Goal: Feedback & Contribution: Contribute content

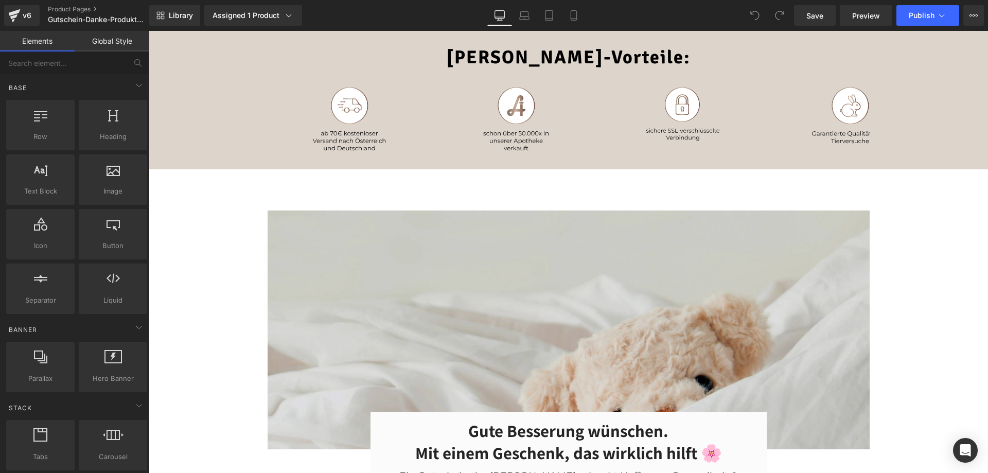
scroll to position [154, 0]
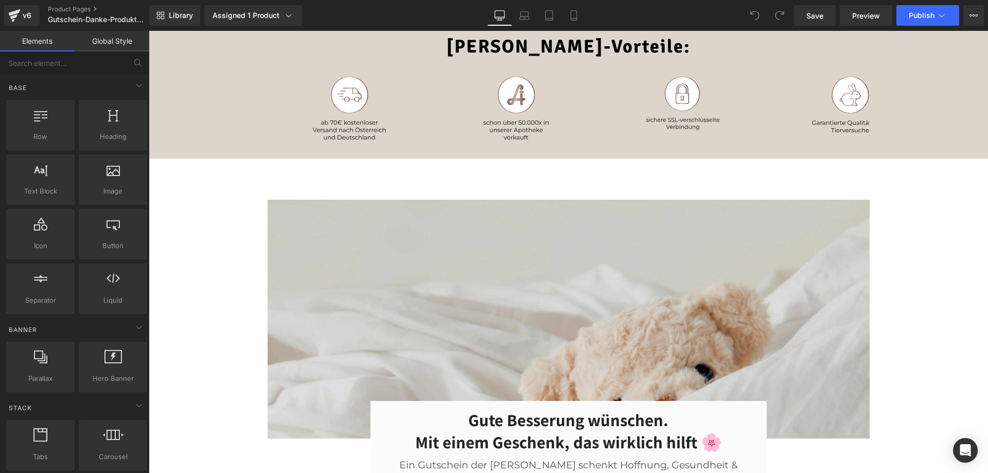
click at [425, 258] on img at bounding box center [569, 319] width 602 height 239
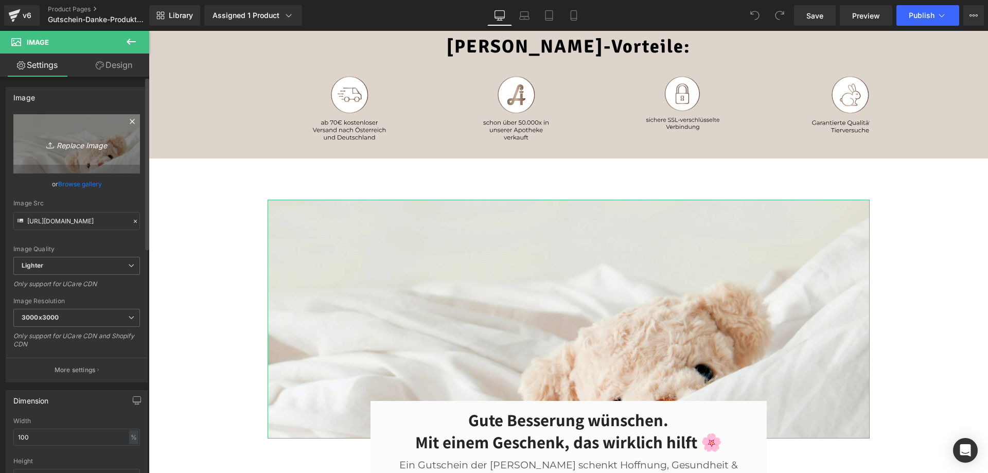
click at [96, 132] on link "Replace Image" at bounding box center [76, 143] width 127 height 59
type input "C:\fakepath\Apotheke-Zaversky-Gutschein-Danke-Promo.webp"
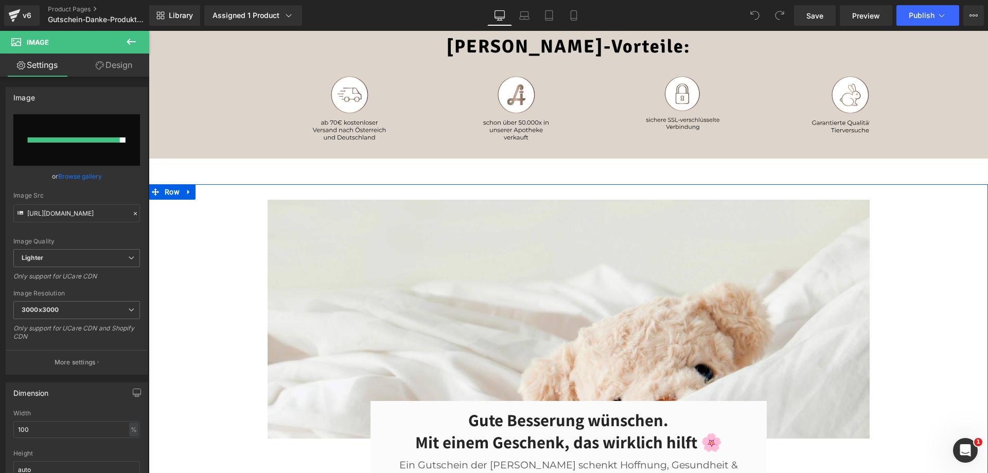
type input "[URL][DOMAIN_NAME]"
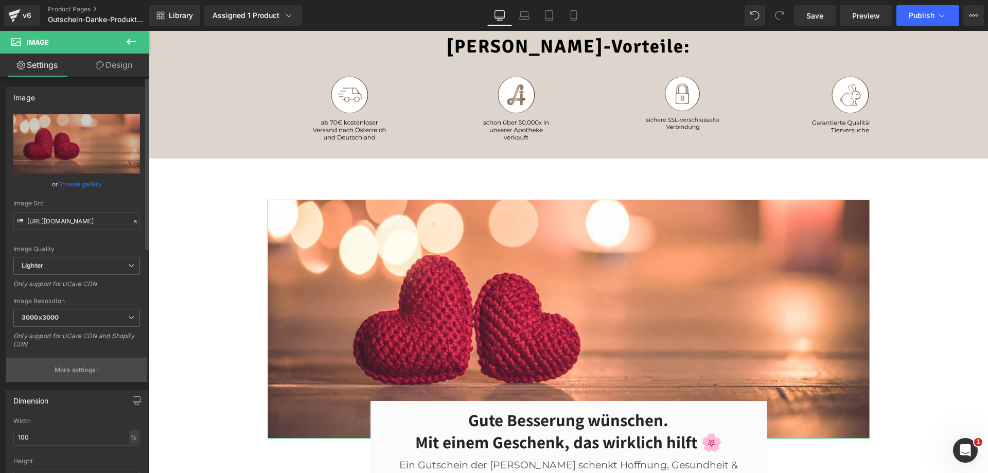
click at [81, 370] on p "More settings" at bounding box center [75, 369] width 41 height 9
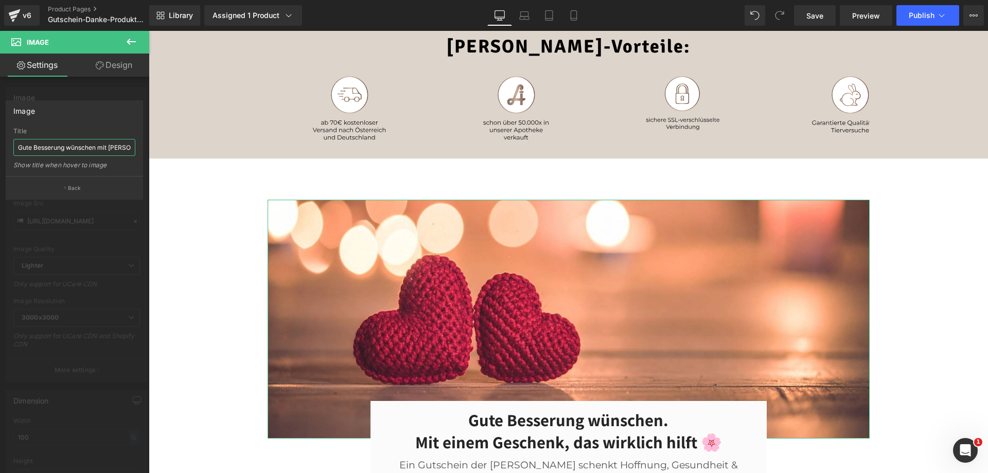
drag, startPoint x: 96, startPoint y: 145, endPoint x: 0, endPoint y: 149, distance: 96.3
click at [0, 149] on div "Image Gute Besserung wünschen mit [PERSON_NAME] Title Gute Besserung wünschen m…" at bounding box center [74, 146] width 149 height 107
type input "Einfach Danke sagen mit [PERSON_NAME]"
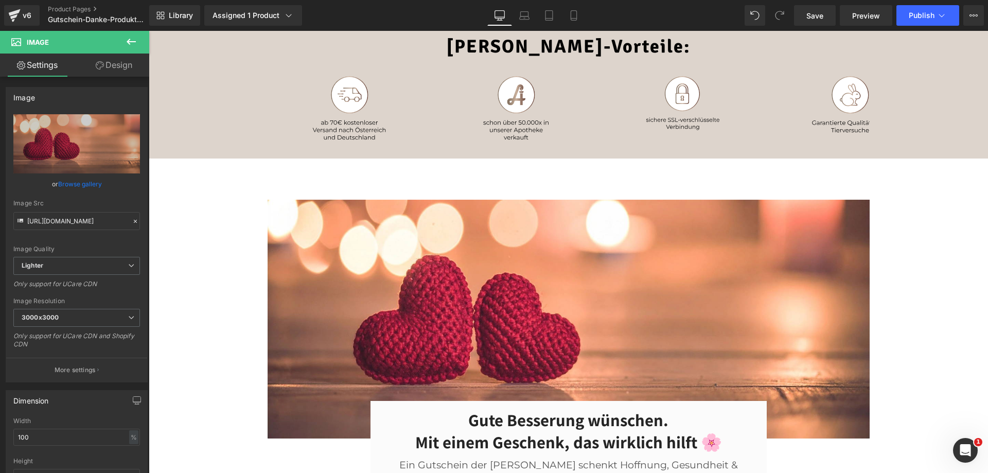
click at [818, 20] on span "Save" at bounding box center [814, 15] width 17 height 11
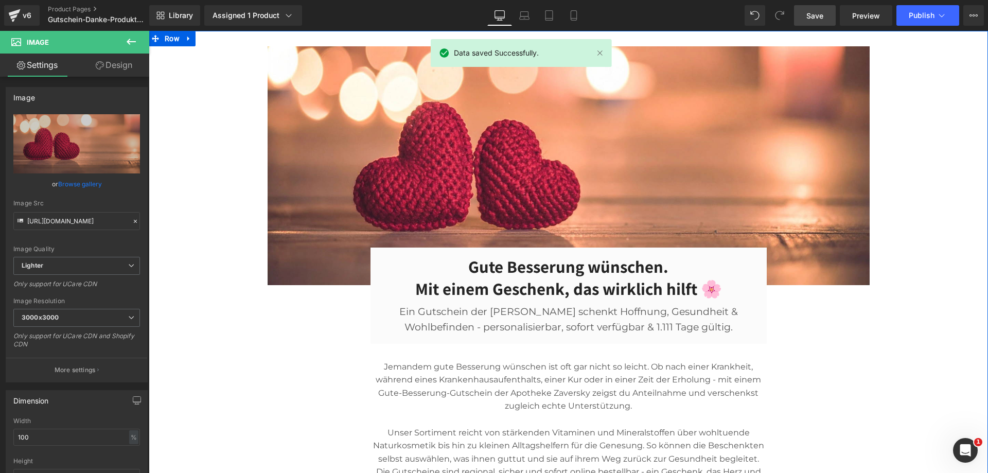
scroll to position [309, 0]
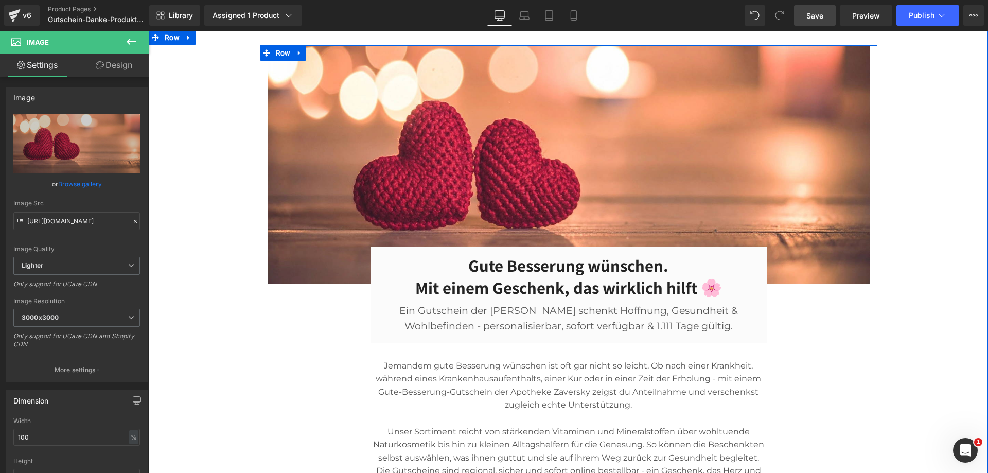
click at [541, 262] on h3 "Gute Besserung wünschen. Mit einem Geschenk, das wirklich hilft 🌸" at bounding box center [568, 277] width 363 height 44
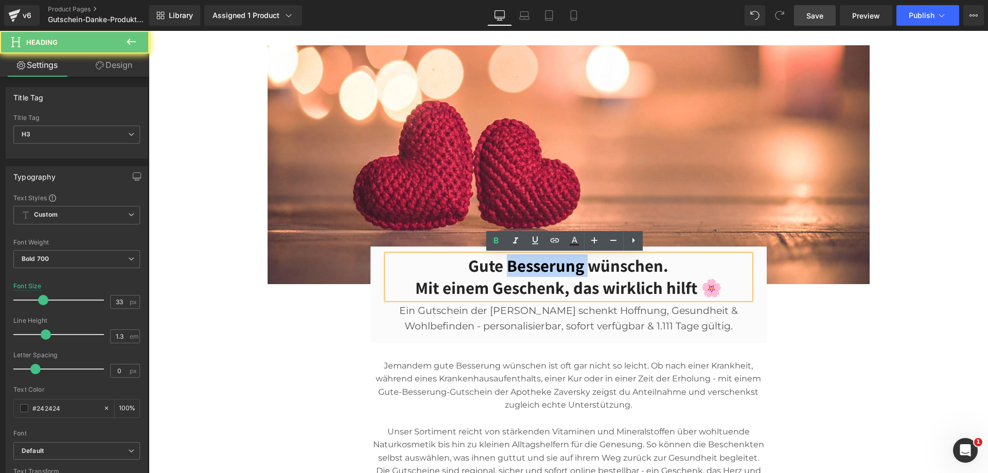
click at [541, 262] on h3 "Gute Besserung wünschen. Mit einem Geschenk, das wirklich hilft 🌸" at bounding box center [568, 277] width 363 height 44
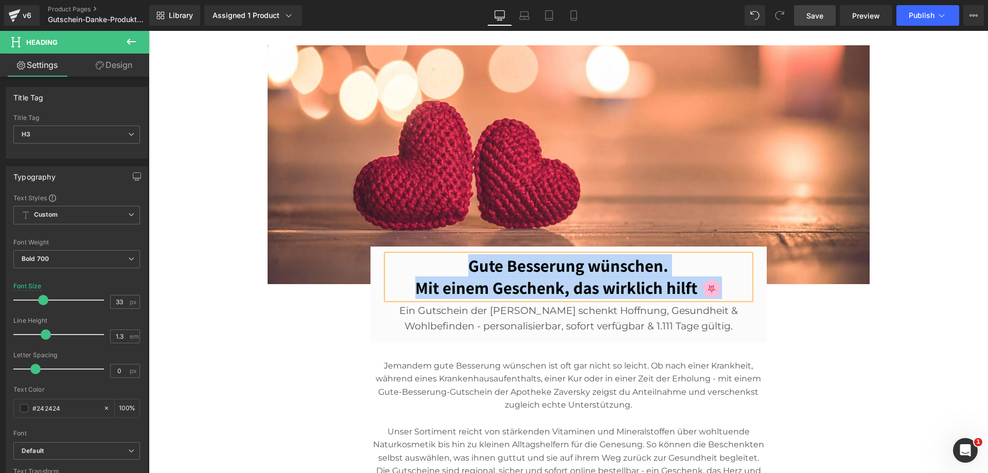
paste div
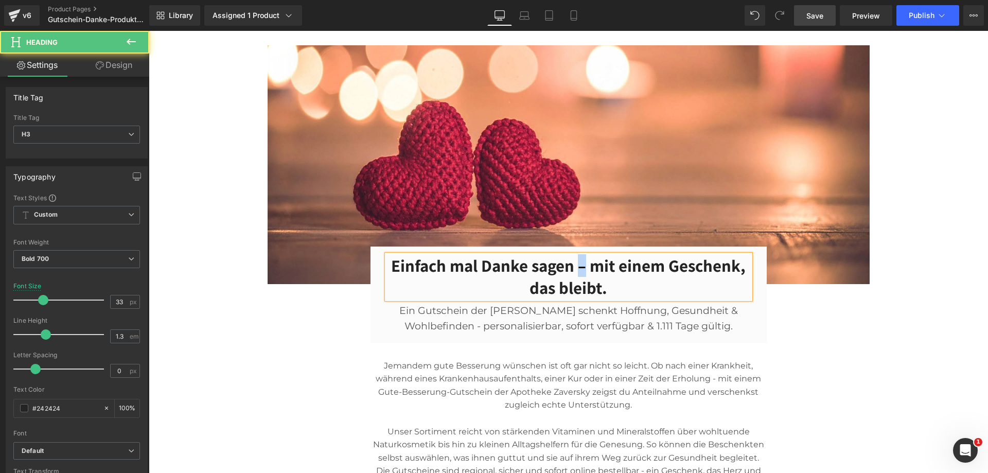
click at [577, 267] on h3 "Einfach mal Danke sagen – mit einem Geschenk, das bleibt." at bounding box center [568, 277] width 363 height 44
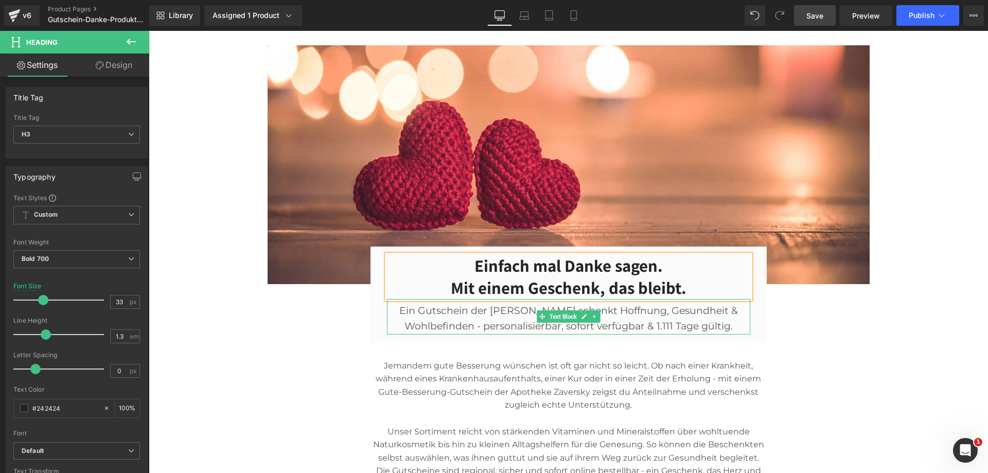
click at [637, 320] on p "Ein Gutschein der [PERSON_NAME] schenkt Hoffnung, Gesundheit & Wohlbefinden - p…" at bounding box center [568, 318] width 363 height 31
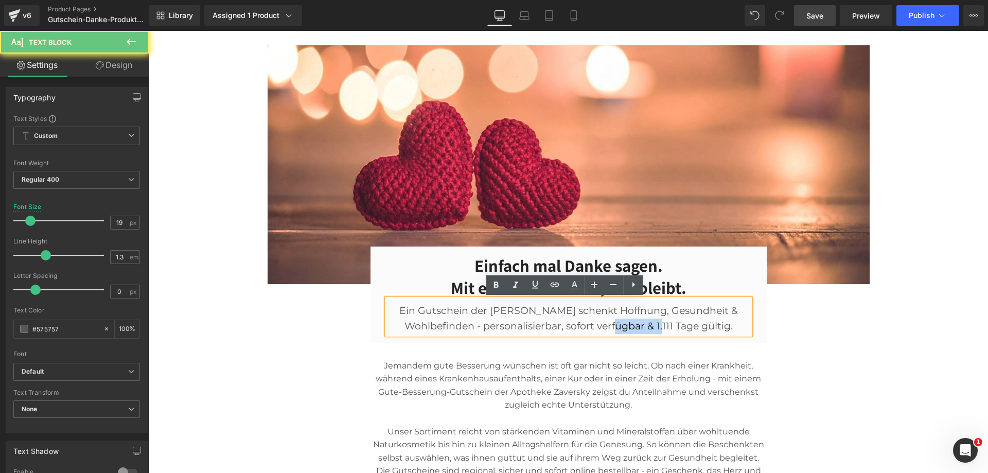
click at [637, 320] on p "Ein Gutschein der [PERSON_NAME] schenkt Hoffnung, Gesundheit & Wohlbefinden - p…" at bounding box center [568, 318] width 363 height 31
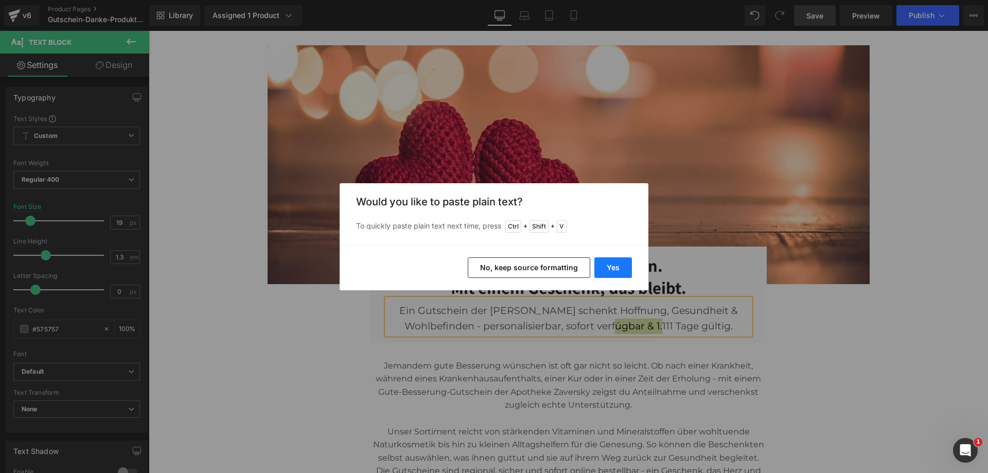
drag, startPoint x: 623, startPoint y: 261, endPoint x: 473, endPoint y: 233, distance: 153.0
click at [623, 261] on button "Yes" at bounding box center [613, 267] width 38 height 21
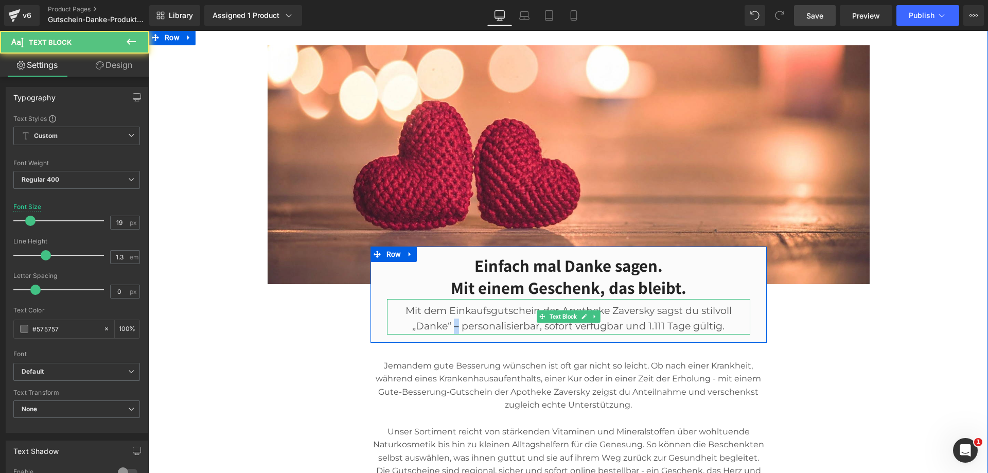
click at [452, 327] on p "Mit dem Einkaufsgutschein der Apotheke Zaversky sagst du stilvoll „Danke“ – per…" at bounding box center [568, 318] width 363 height 31
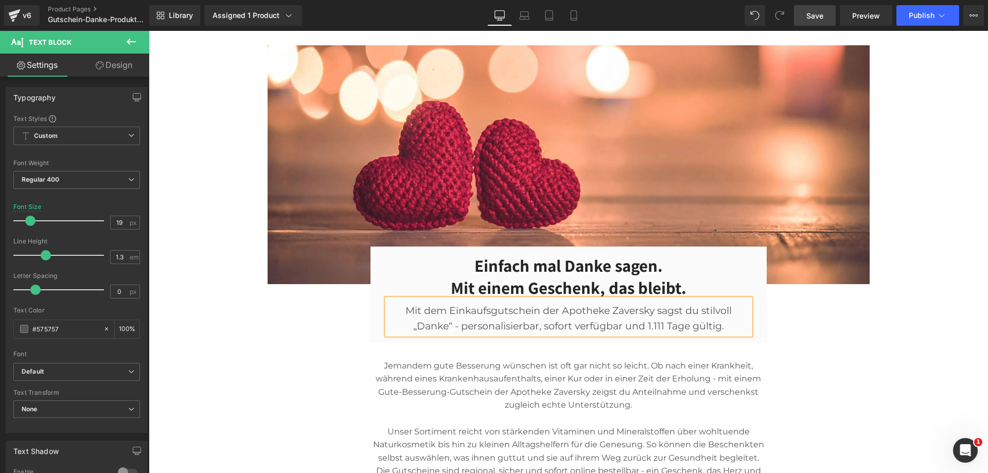
click at [905, 344] on div "Image Einfach mal Danke sagen. Mit einem Geschenk, das bleibt. Heading Mit dem …" at bounding box center [568, 337] width 839 height 584
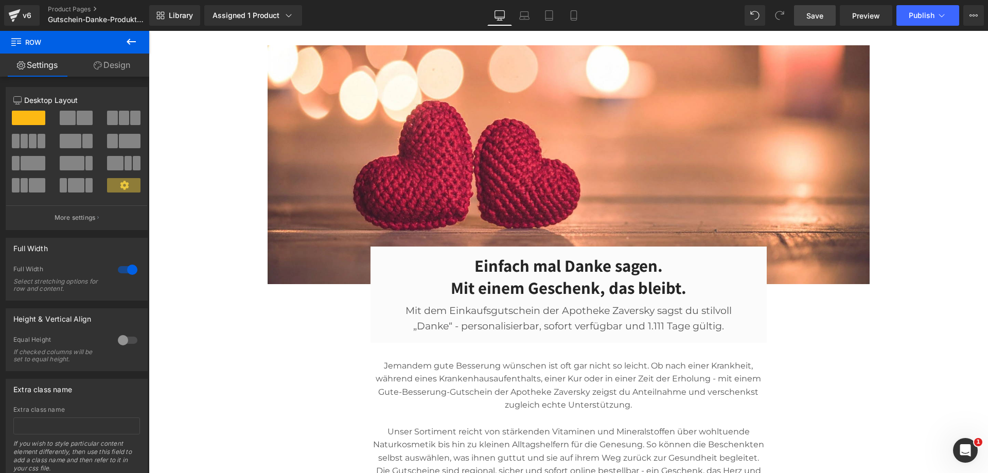
click at [811, 16] on span "Save" at bounding box center [814, 15] width 17 height 11
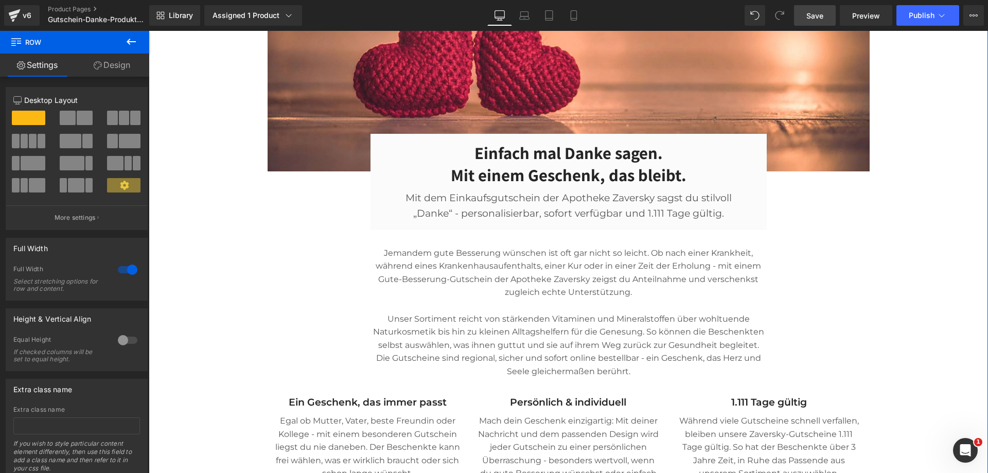
scroll to position [617, 0]
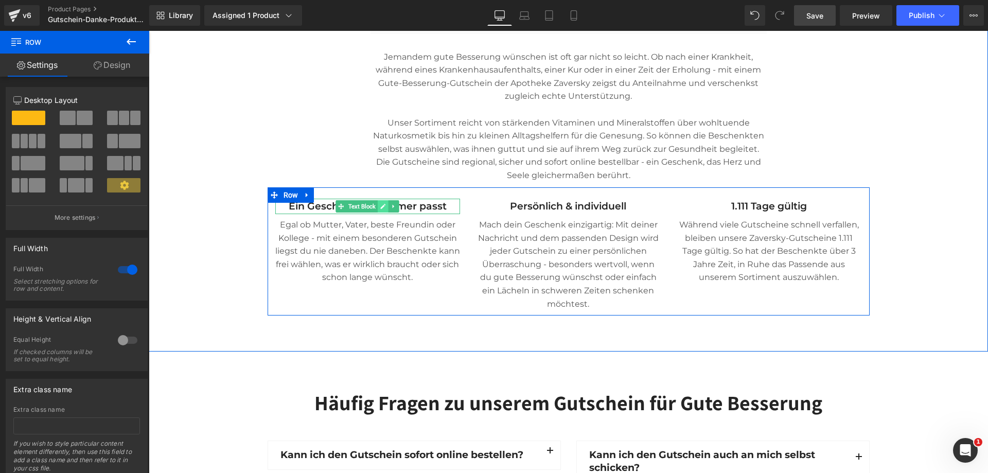
click at [383, 207] on link at bounding box center [383, 206] width 11 height 12
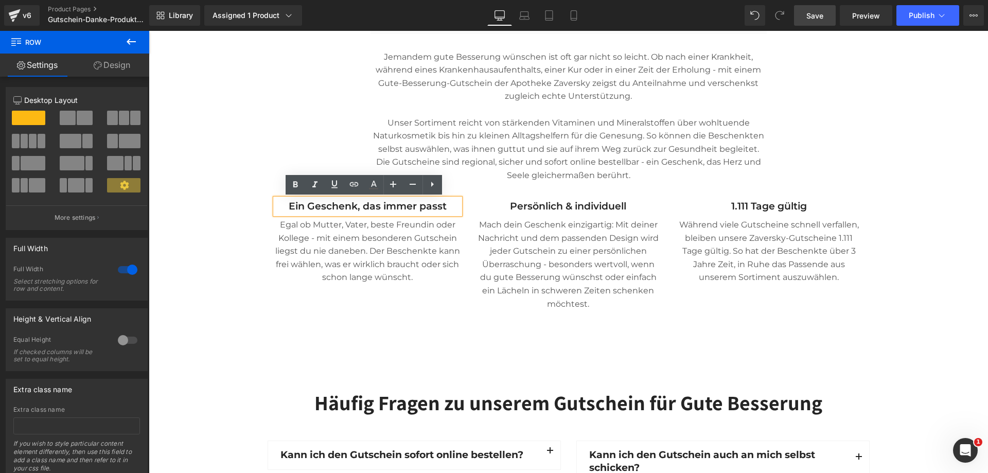
click at [400, 206] on p "Ein Geschenk, das immer passt" at bounding box center [367, 206] width 185 height 15
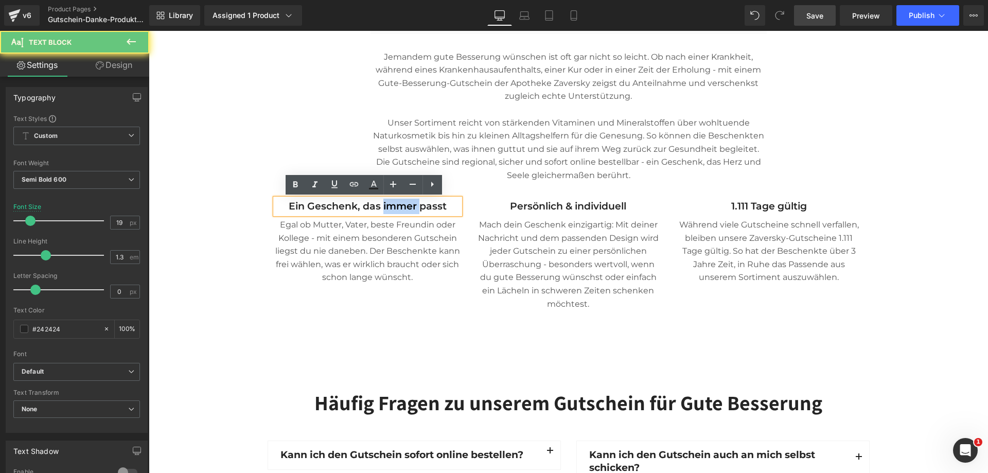
click at [400, 206] on p "Ein Geschenk, das immer passt" at bounding box center [367, 206] width 185 height 15
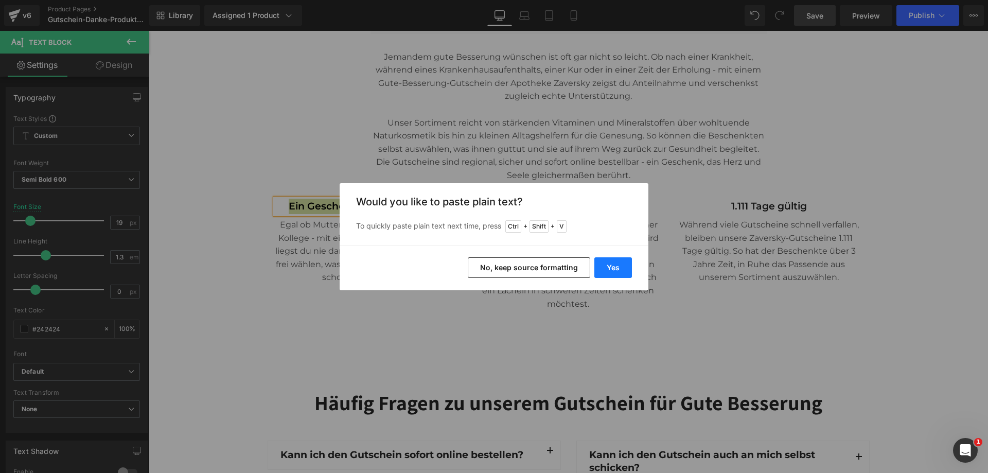
click at [616, 268] on button "Yes" at bounding box center [613, 267] width 38 height 21
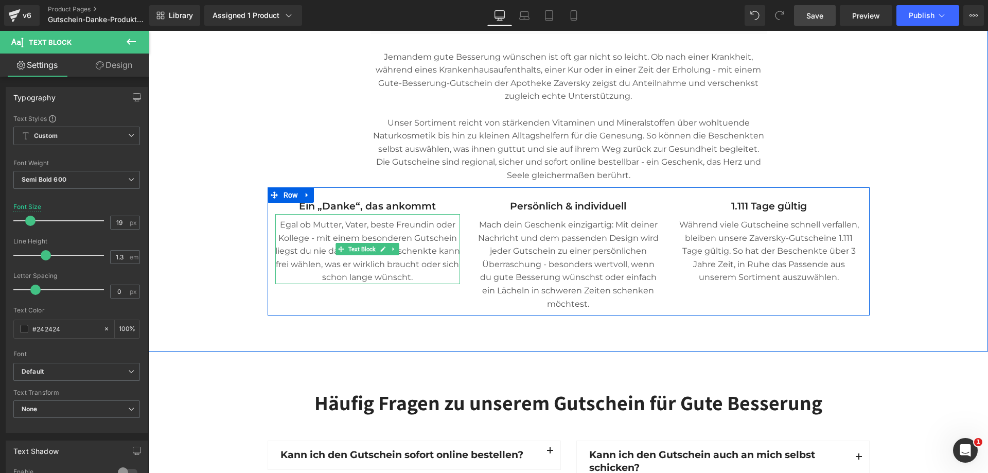
click at [373, 223] on p "Egal ob Mutter, Vater, beste Freundin oder Kollege - mit einem besonderen Gutsc…" at bounding box center [367, 251] width 185 height 66
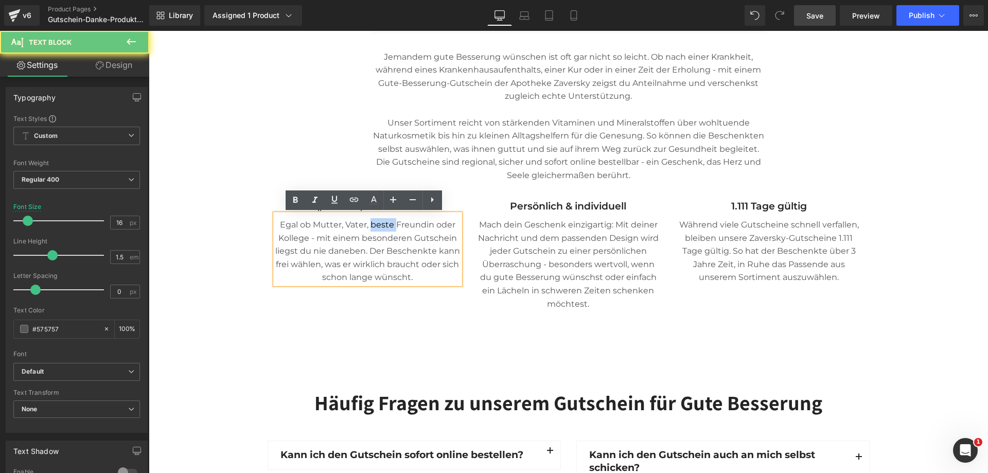
click at [373, 223] on p "Egal ob Mutter, Vater, beste Freundin oder Kollege - mit einem besonderen Gutsc…" at bounding box center [367, 251] width 185 height 66
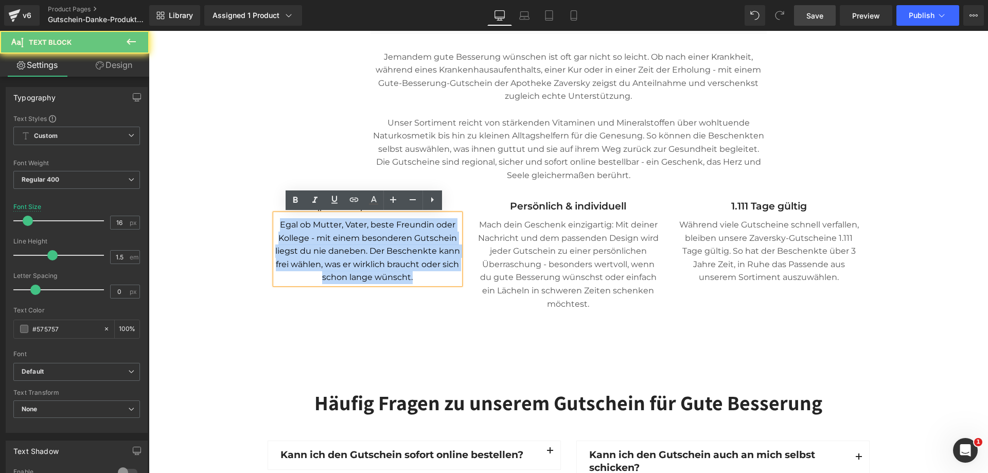
click at [373, 223] on p "Egal ob Mutter, Vater, beste Freundin oder Kollege - mit einem besonderen Gutsc…" at bounding box center [367, 251] width 185 height 66
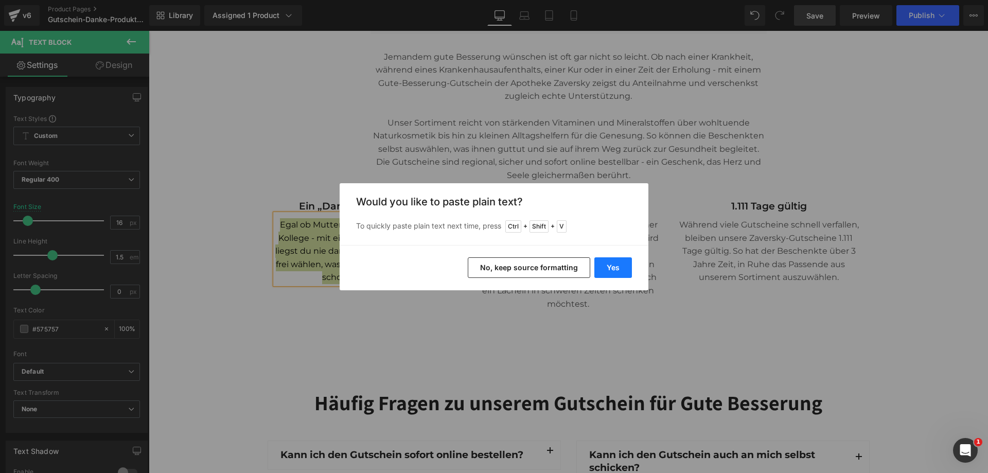
click at [613, 276] on button "Yes" at bounding box center [613, 267] width 38 height 21
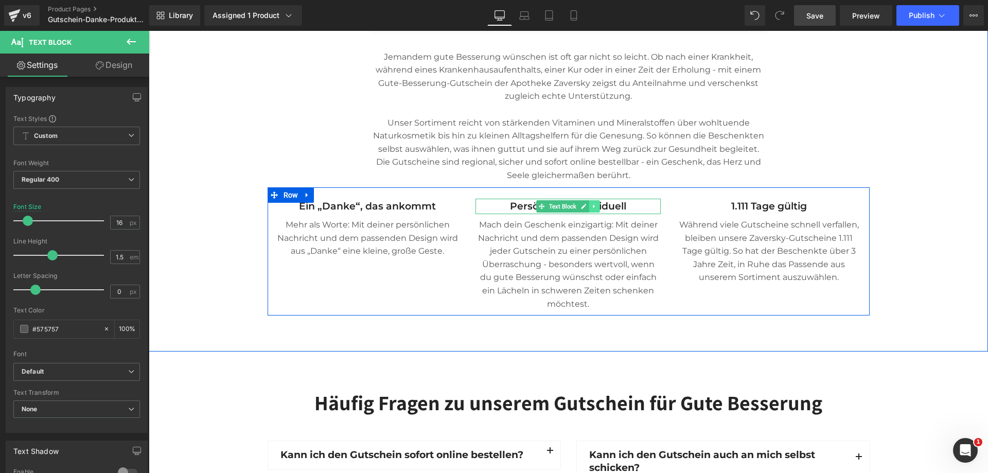
click at [596, 207] on link at bounding box center [594, 206] width 11 height 12
click at [597, 207] on icon at bounding box center [600, 206] width 6 height 6
click at [616, 218] on p "Mach dein Geschenk einzigartig: Mit deiner Nachricht und dem passenden Design w…" at bounding box center [567, 264] width 185 height 92
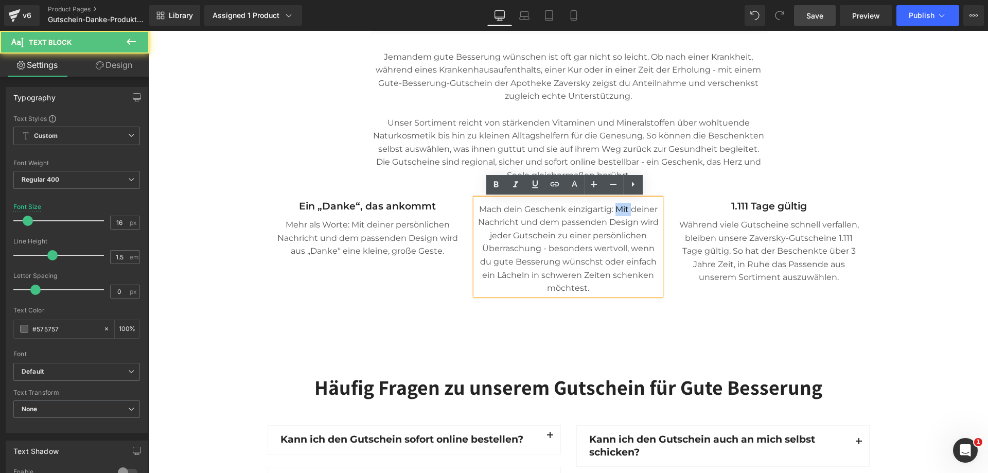
click at [616, 205] on p "Mach dein Geschenk einzigartig: Mit deiner Nachricht und dem passenden Design w…" at bounding box center [567, 249] width 185 height 92
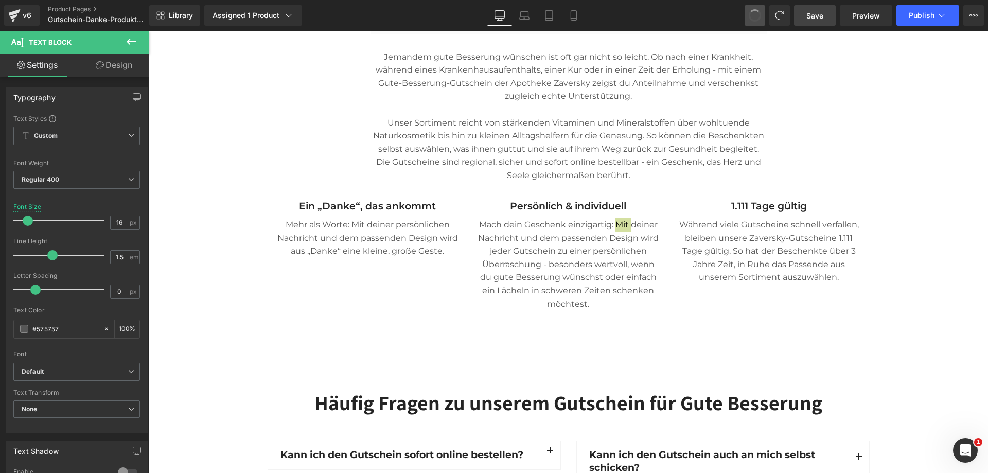
scroll to position [633, 0]
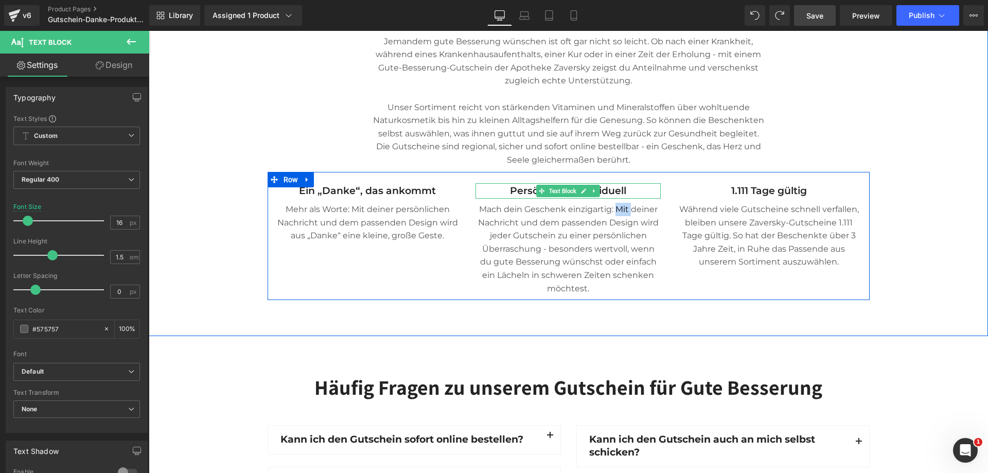
click at [623, 190] on p "Persönlich & individuell" at bounding box center [567, 190] width 185 height 15
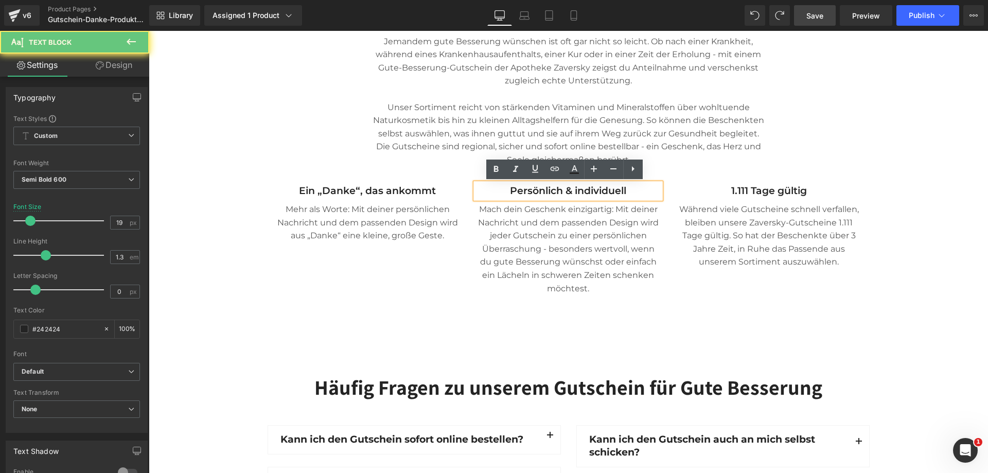
click at [623, 190] on p "Persönlich & individuell" at bounding box center [567, 190] width 185 height 15
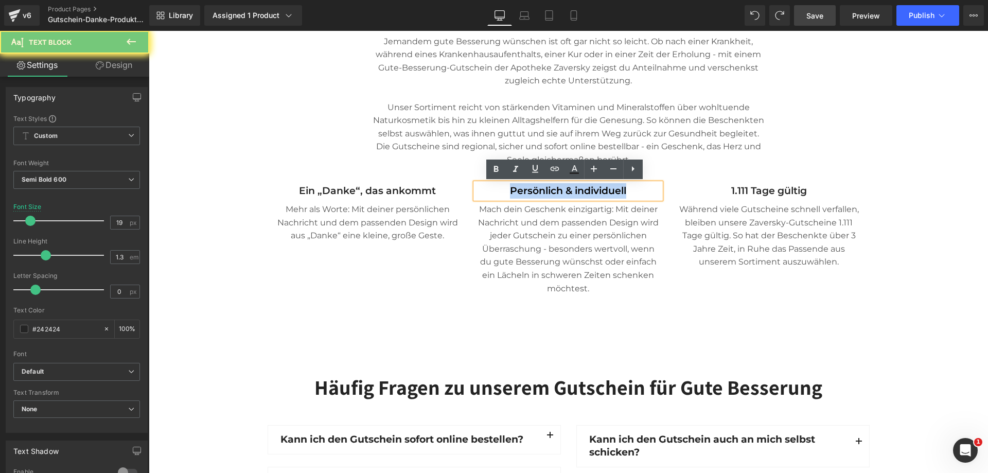
click at [623, 190] on p "Persönlich & individuell" at bounding box center [567, 190] width 185 height 15
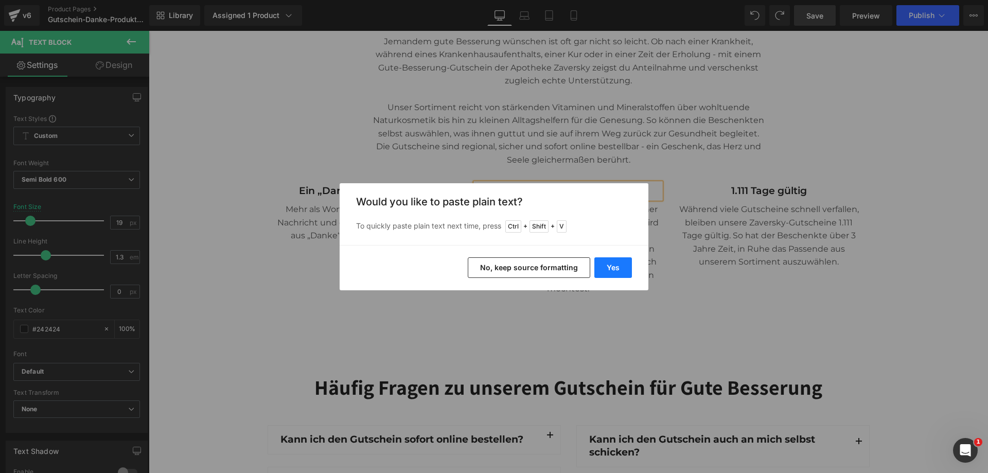
drag, startPoint x: 611, startPoint y: 269, endPoint x: 463, endPoint y: 238, distance: 150.3
click at [611, 269] on button "Yes" at bounding box center [613, 267] width 38 height 21
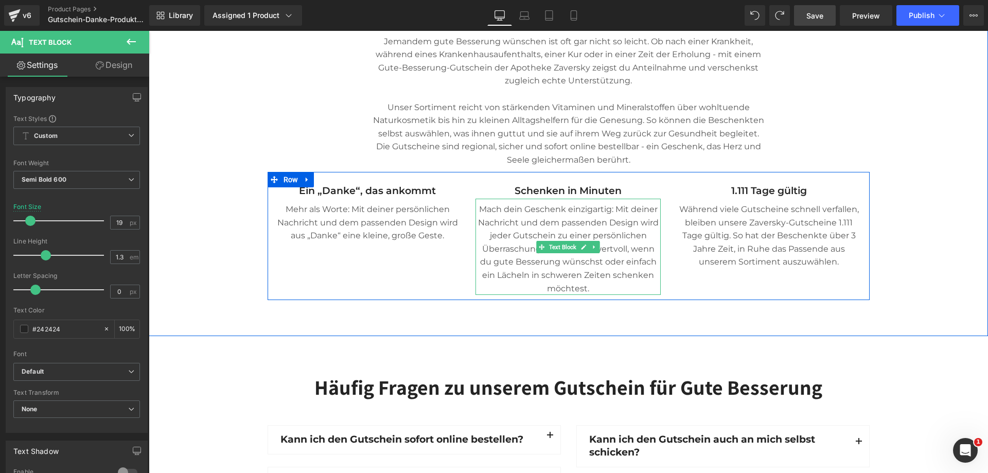
click at [632, 224] on p "Mach dein Geschenk einzigartig: Mit deiner Nachricht und dem passenden Design w…" at bounding box center [567, 249] width 185 height 92
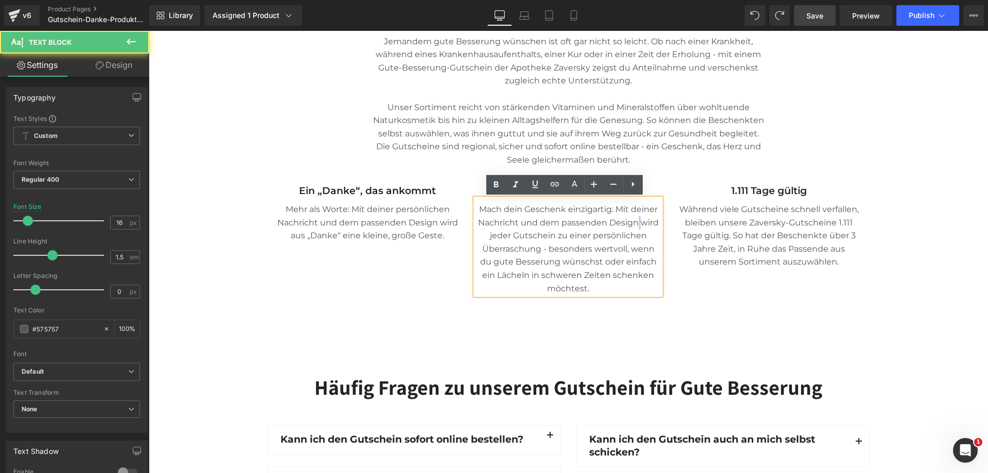
click at [632, 224] on p "Mach dein Geschenk einzigartig: Mit deiner Nachricht und dem passenden Design w…" at bounding box center [567, 249] width 185 height 92
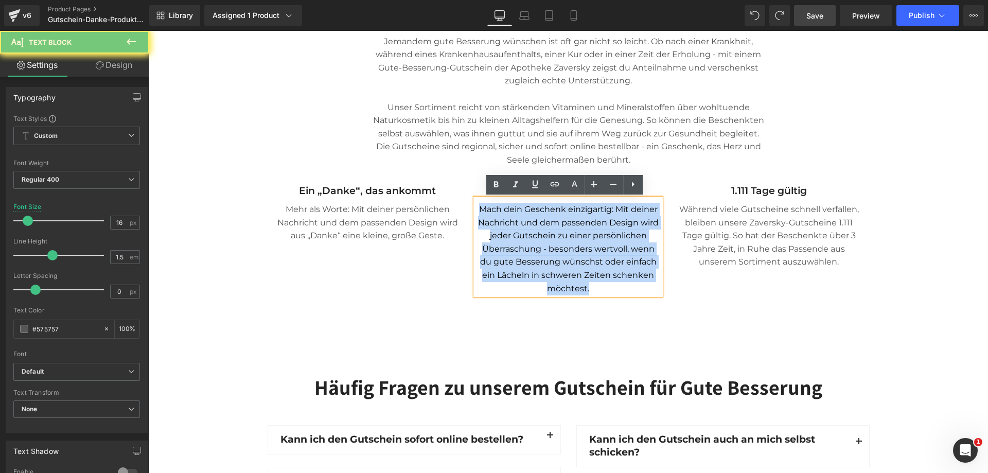
click at [632, 224] on p "Mach dein Geschenk einzigartig: Mit deiner Nachricht und dem passenden Design w…" at bounding box center [567, 249] width 185 height 92
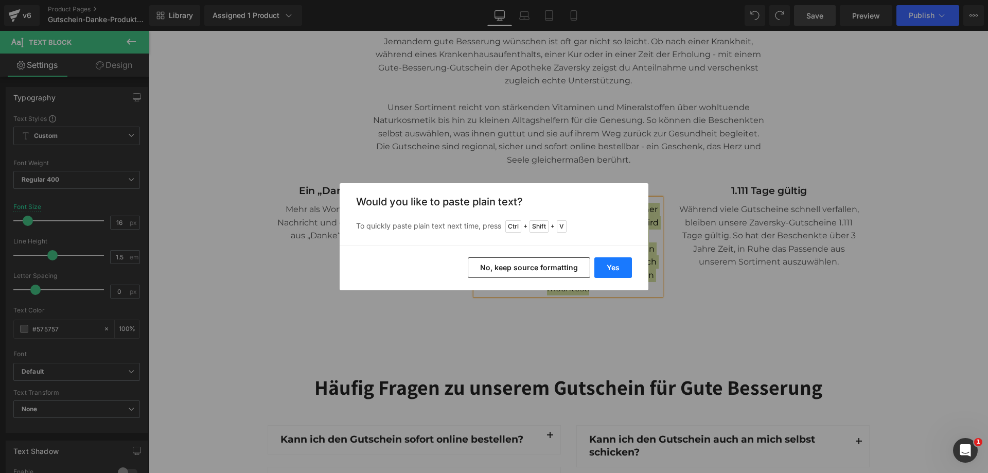
click at [604, 265] on button "Yes" at bounding box center [613, 267] width 38 height 21
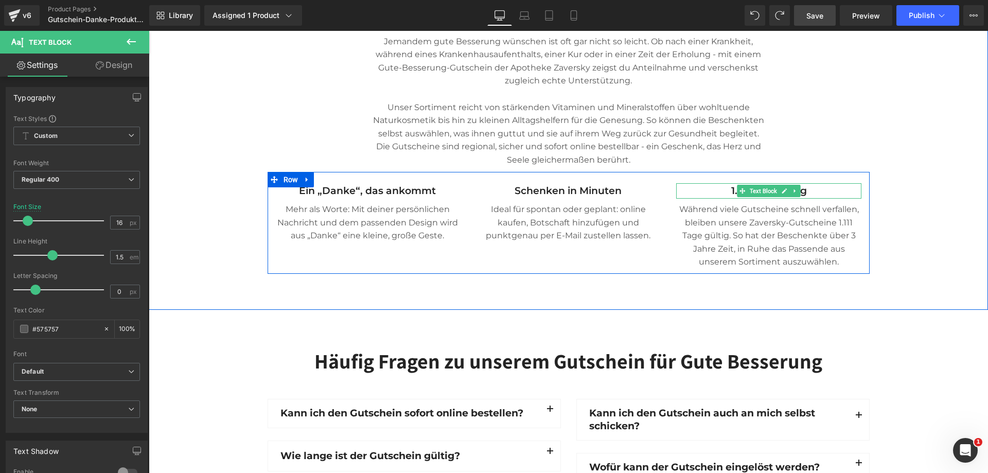
click at [807, 191] on p "1.111 Tage gültig" at bounding box center [768, 190] width 185 height 15
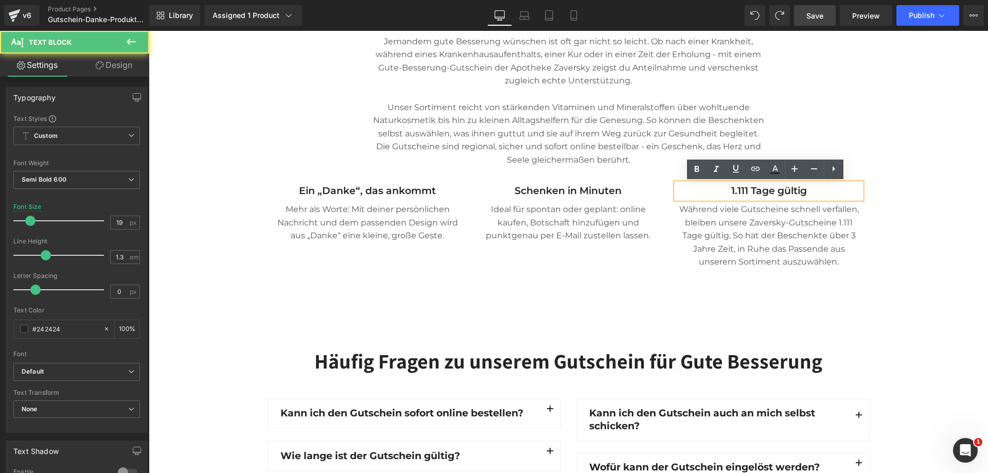
click at [807, 191] on p "1.111 Tage gültig" at bounding box center [768, 190] width 185 height 15
click at [796, 192] on p "1.111 Tage gültig" at bounding box center [768, 190] width 185 height 15
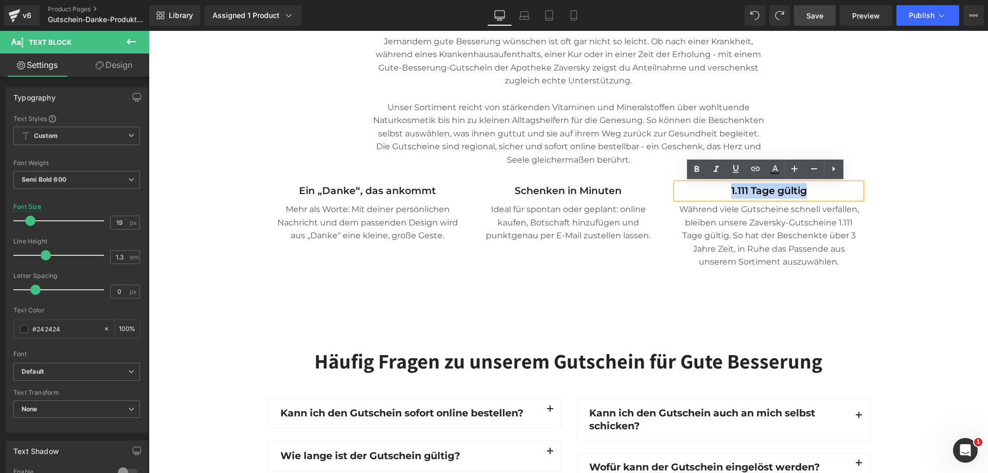
click at [796, 192] on p "1.111 Tage gültig" at bounding box center [768, 190] width 185 height 15
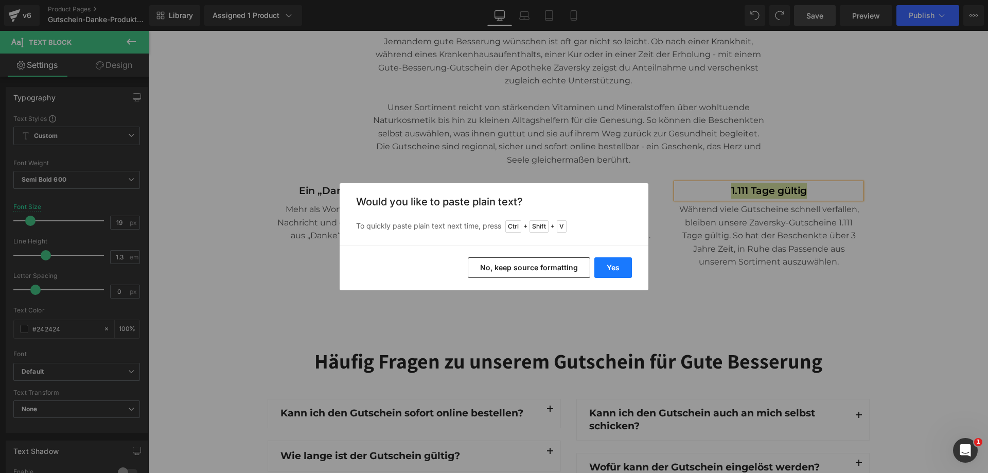
click at [614, 265] on button "Yes" at bounding box center [613, 267] width 38 height 21
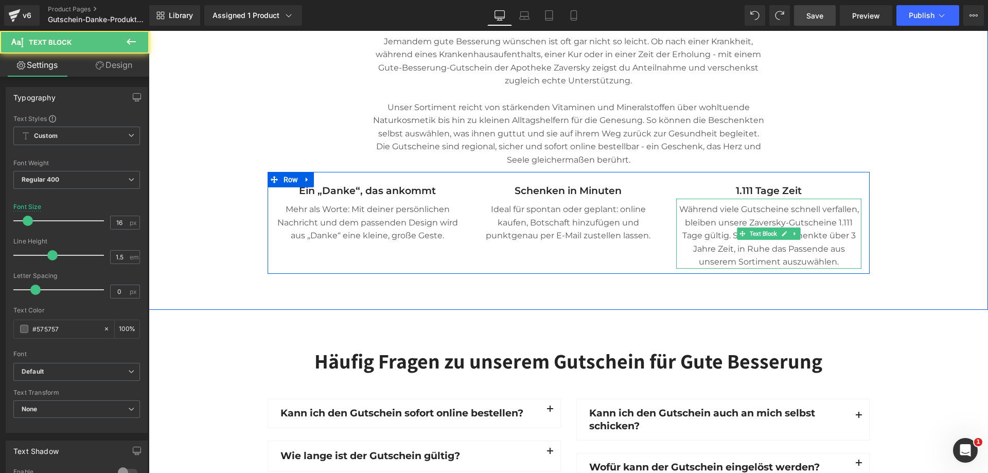
click at [811, 217] on p "Während viele Gutscheine schnell verfallen, bleiben unsere Zaversky-Gutscheine …" at bounding box center [768, 236] width 185 height 66
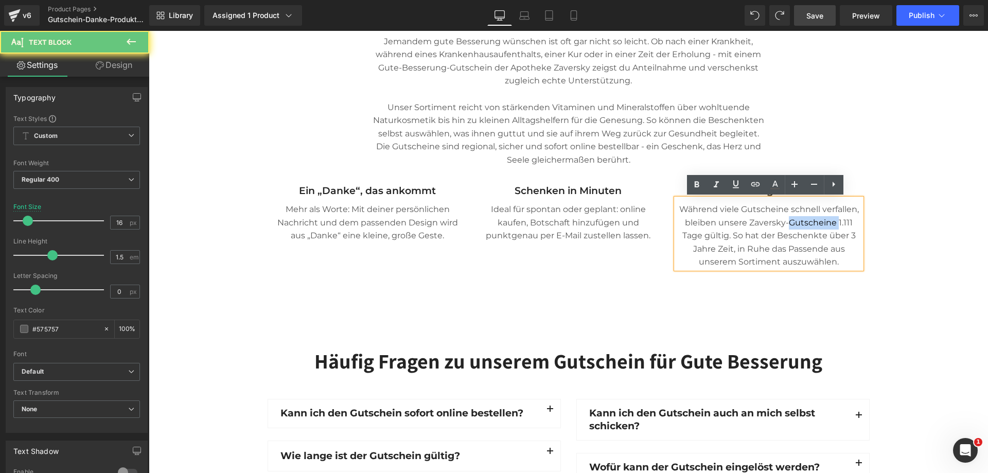
click at [811, 217] on p "Während viele Gutscheine schnell verfallen, bleiben unsere Zaversky-Gutscheine …" at bounding box center [768, 236] width 185 height 66
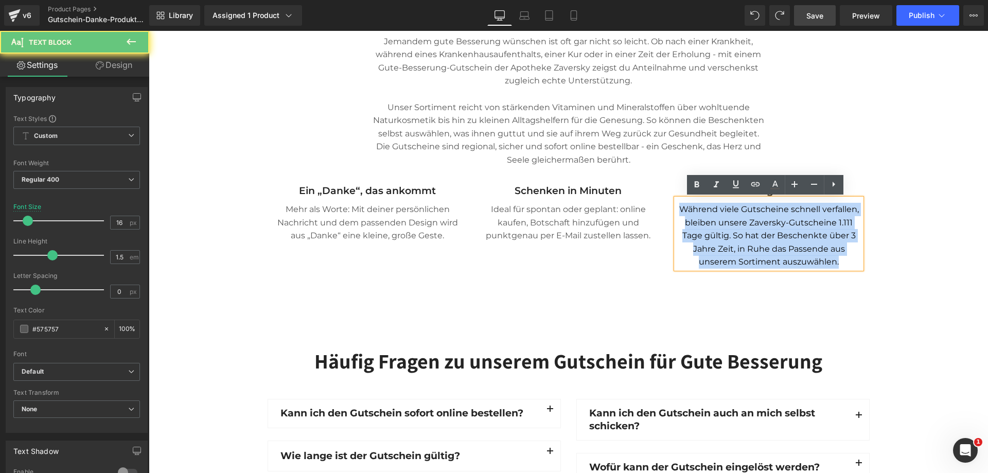
click at [811, 217] on p "Während viele Gutscheine schnell verfallen, bleiben unsere Zaversky-Gutscheine …" at bounding box center [768, 236] width 185 height 66
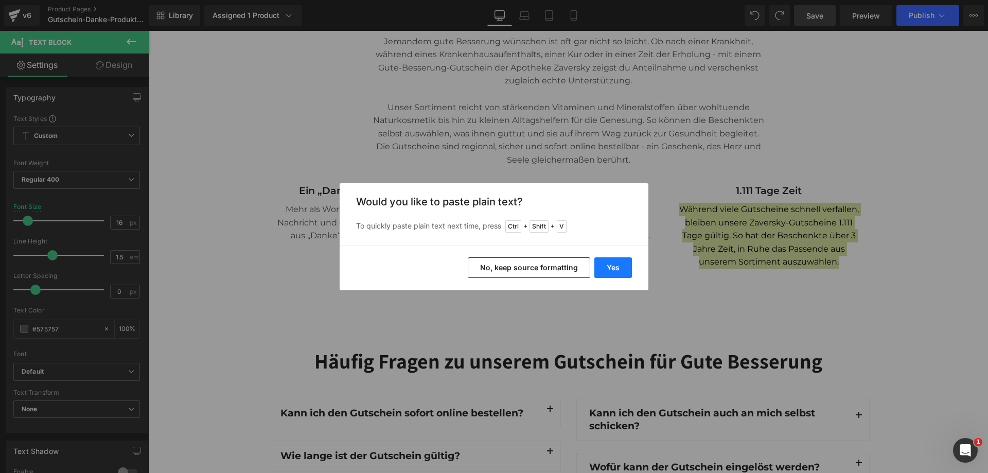
click at [614, 266] on button "Yes" at bounding box center [613, 267] width 38 height 21
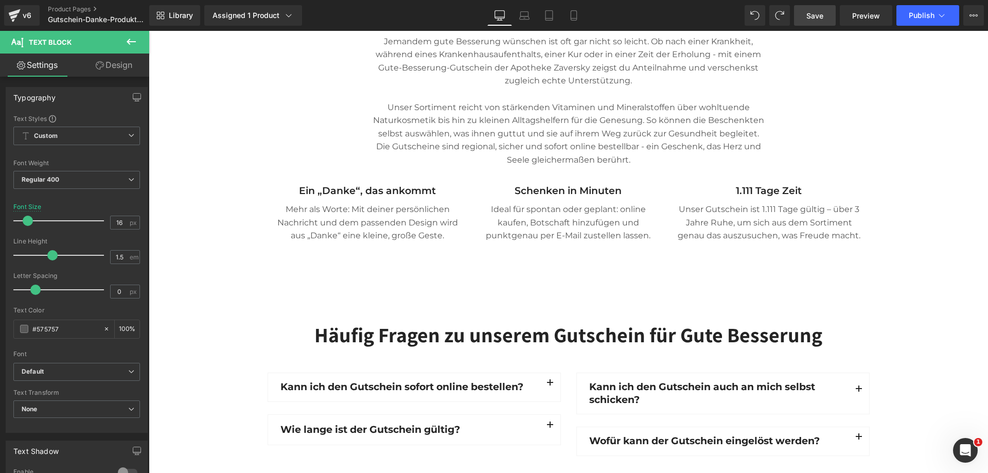
click at [910, 326] on div "Häufig Fragen zu unserem Gutschein für Gute Besserung Heading Row Kann ich den …" at bounding box center [568, 391] width 839 height 140
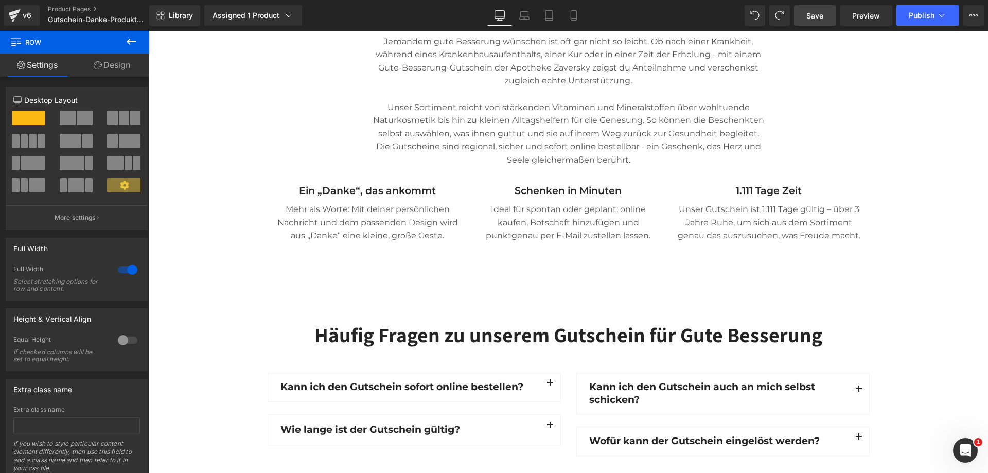
click at [824, 15] on link "Save" at bounding box center [815, 15] width 42 height 21
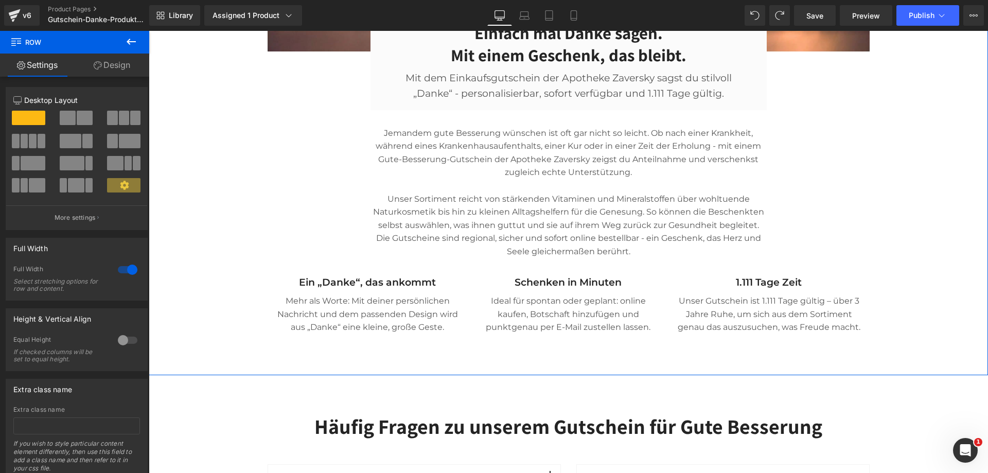
scroll to position [376, 0]
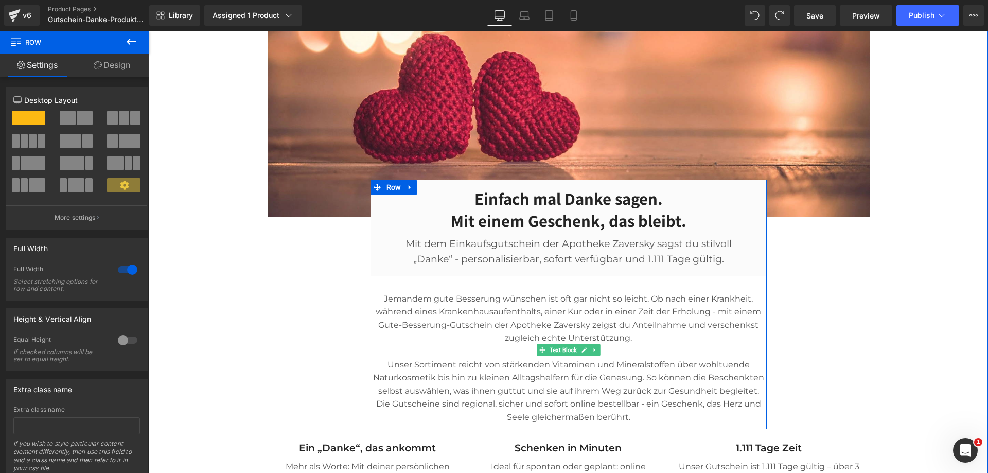
click at [568, 311] on p "Jemandem gute Besserung wünschen ist oft gar nicht so leicht. Ob nach einer Kra…" at bounding box center [568, 325] width 396 height 66
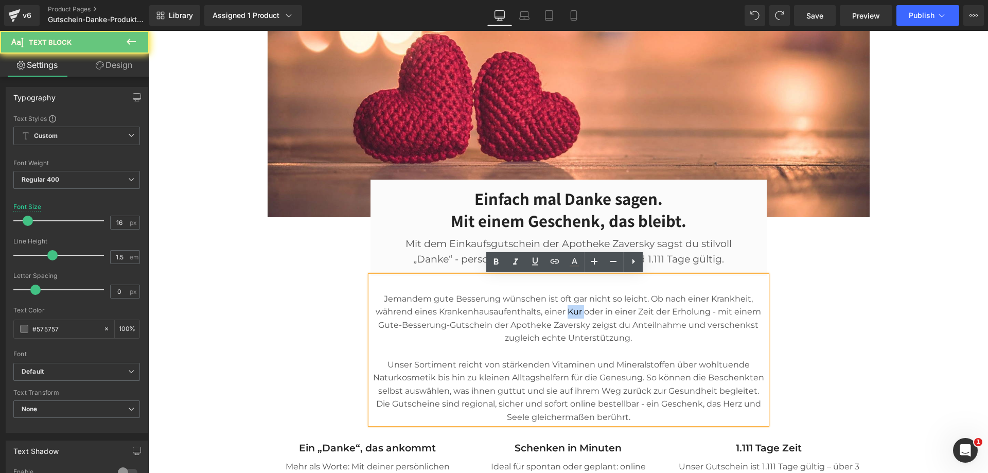
click at [568, 311] on p "Jemandem gute Besserung wünschen ist oft gar nicht so leicht. Ob nach einer Kra…" at bounding box center [568, 325] width 396 height 66
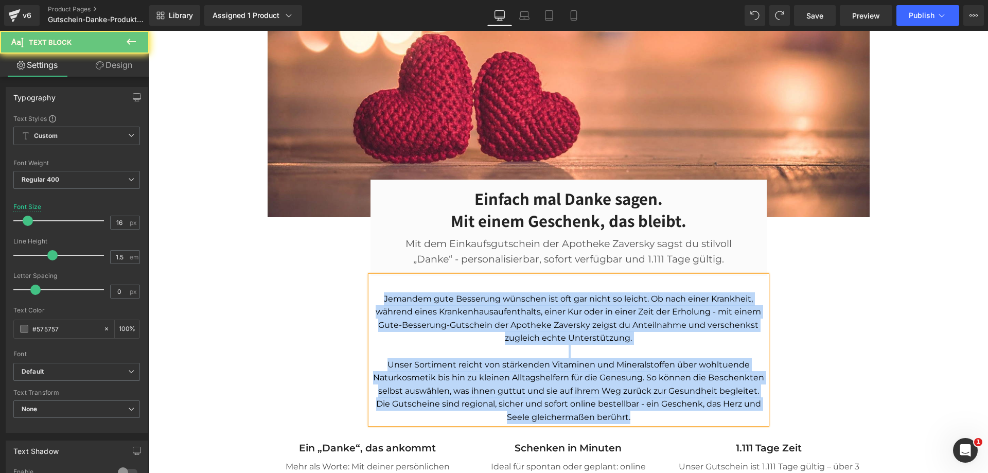
paste div
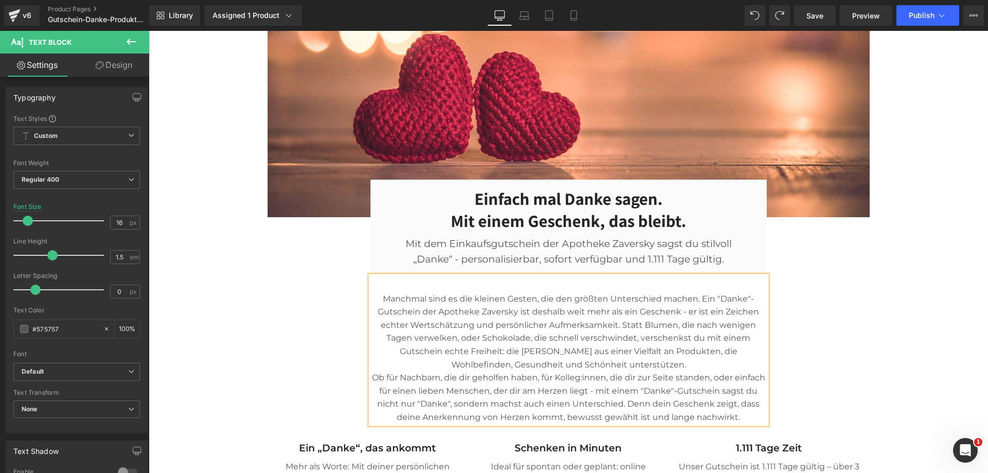
click at [664, 366] on p "Manchmal sind es die kleinen Gesten, die den größten Unterschied machen. Ein "D…" at bounding box center [568, 331] width 396 height 79
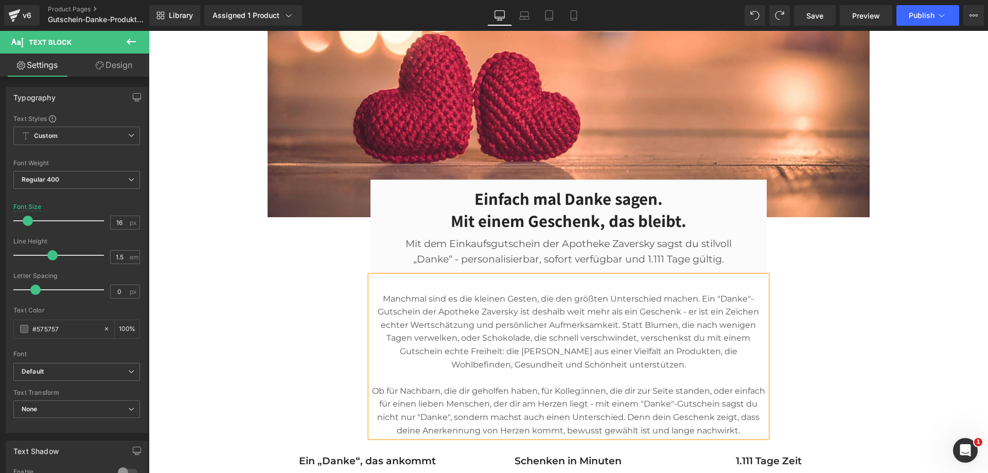
click at [827, 352] on div "Image Einfach mal Danke sagen. Mit einem Geschenk, das bleibt. Heading Mit dem …" at bounding box center [568, 247] width 617 height 539
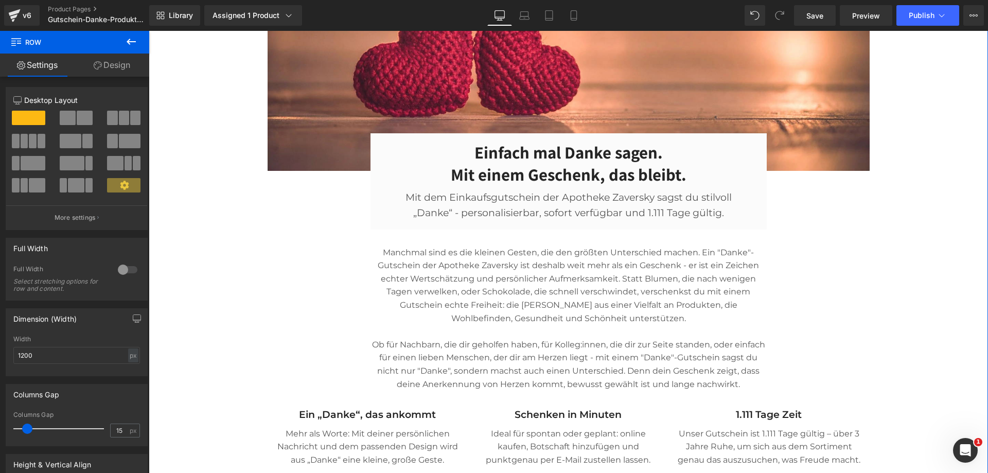
scroll to position [427, 0]
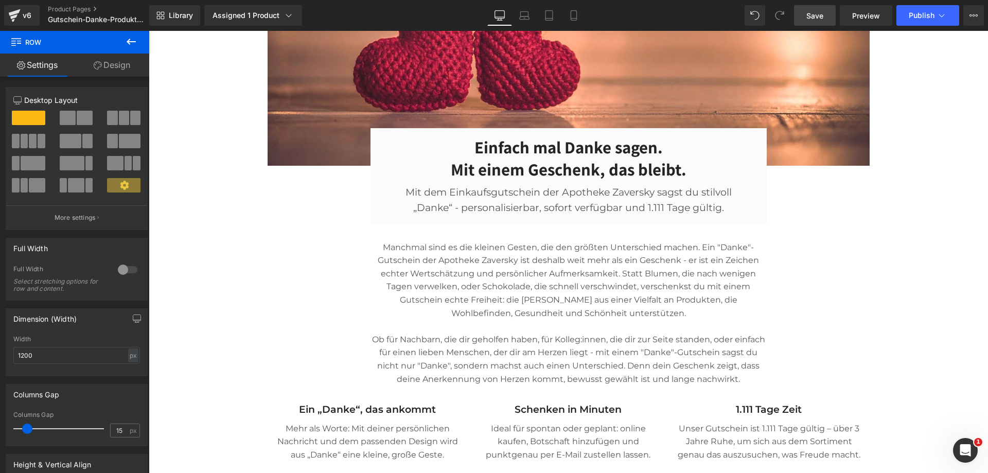
click at [813, 20] on span "Save" at bounding box center [814, 15] width 17 height 11
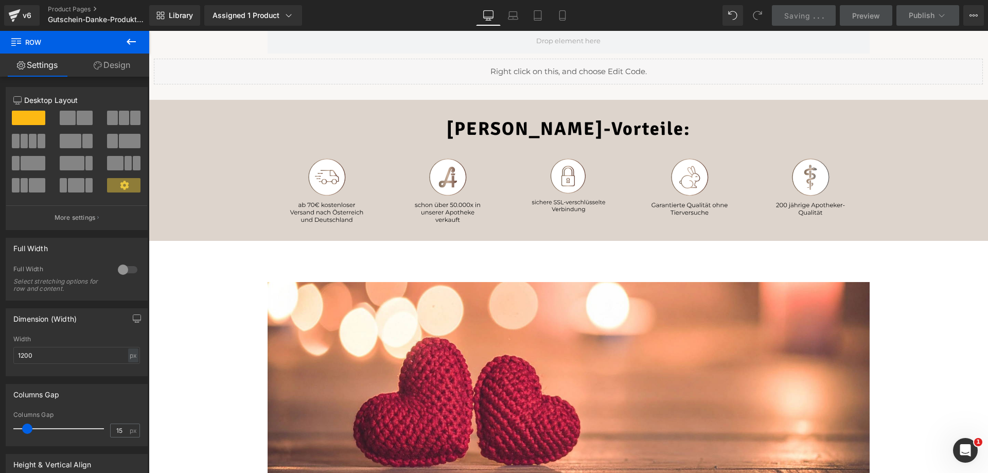
scroll to position [15, 0]
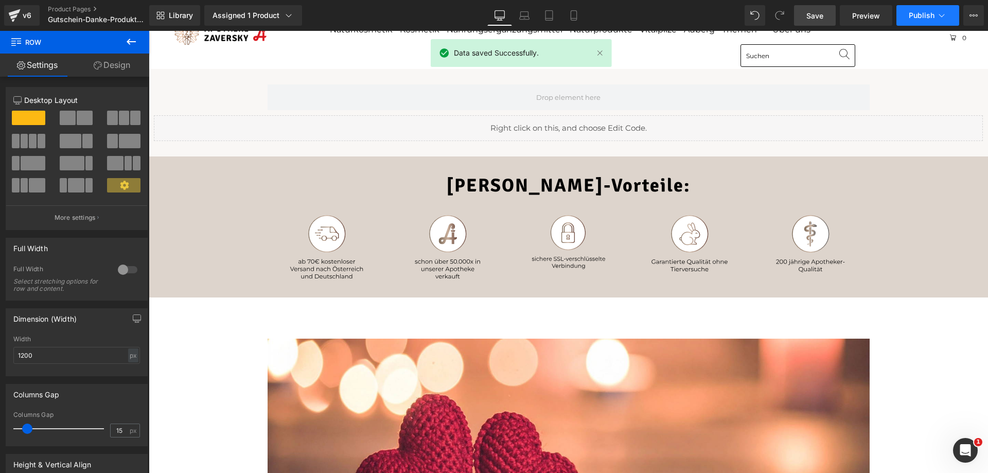
click at [913, 15] on span "Publish" at bounding box center [921, 15] width 26 height 8
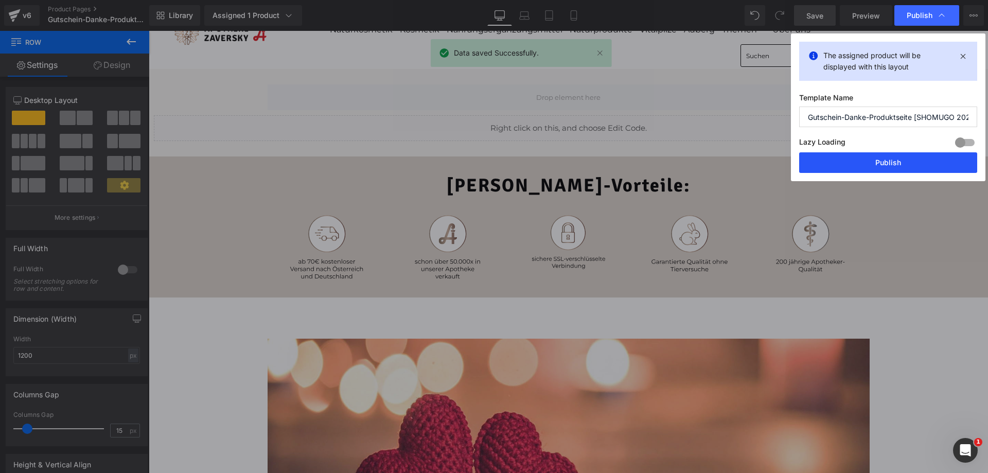
click at [884, 163] on button "Publish" at bounding box center [888, 162] width 178 height 21
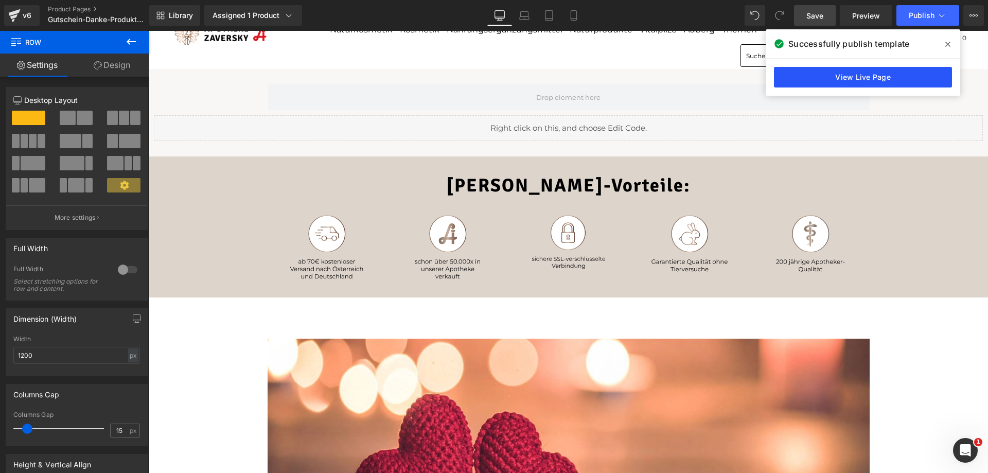
click at [850, 80] on link "View Live Page" at bounding box center [863, 77] width 178 height 21
